Goal: Task Accomplishment & Management: Manage account settings

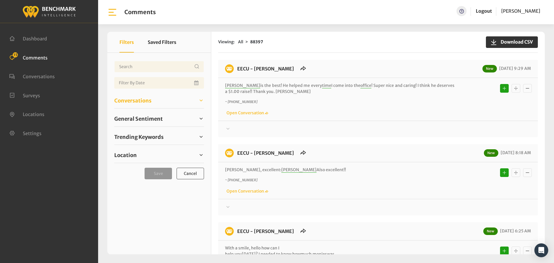
click at [137, 100] on span "Conversations" at bounding box center [132, 101] width 37 height 8
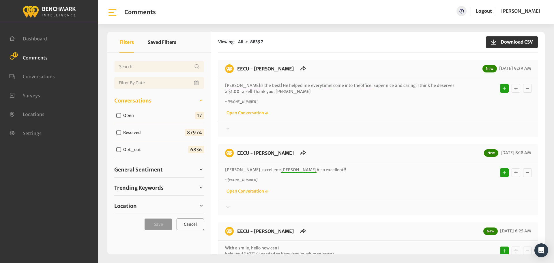
click at [119, 115] on input "Open" at bounding box center [118, 115] width 5 height 5
checkbox input "true"
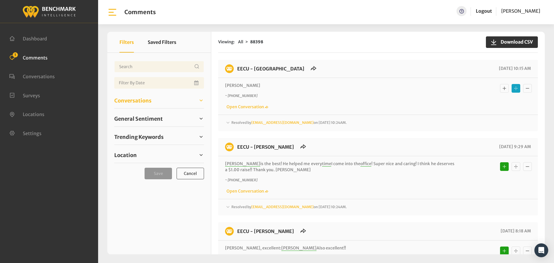
click at [122, 99] on span "Conversations" at bounding box center [132, 101] width 37 height 8
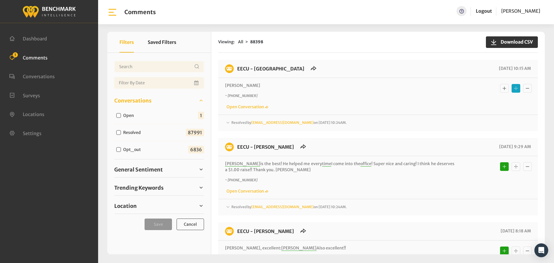
click at [119, 114] on input "Open" at bounding box center [118, 115] width 5 height 5
checkbox input "true"
